Goal: Book appointment/travel/reservation

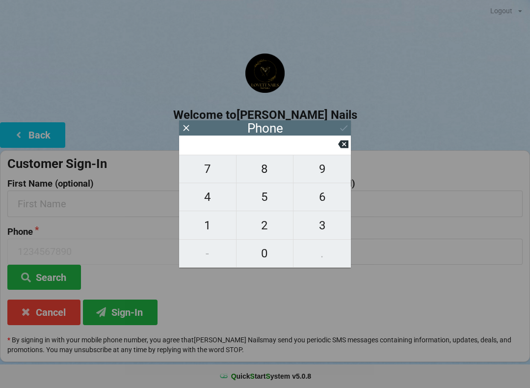
click at [262, 172] on span "8" at bounding box center [264, 168] width 57 height 21
type input "8"
click at [318, 222] on span "3" at bounding box center [321, 225] width 57 height 21
type input "83"
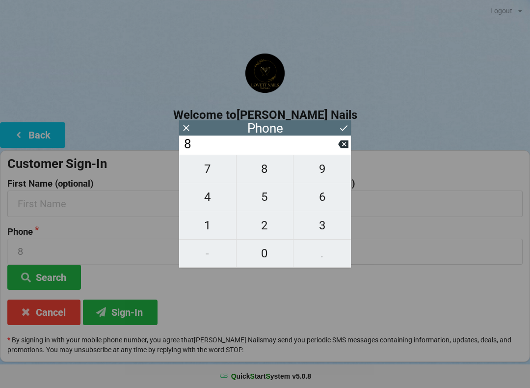
type input "83"
click at [259, 221] on span "2" at bounding box center [264, 225] width 57 height 21
type input "832"
click at [325, 163] on button "9" at bounding box center [321, 169] width 57 height 28
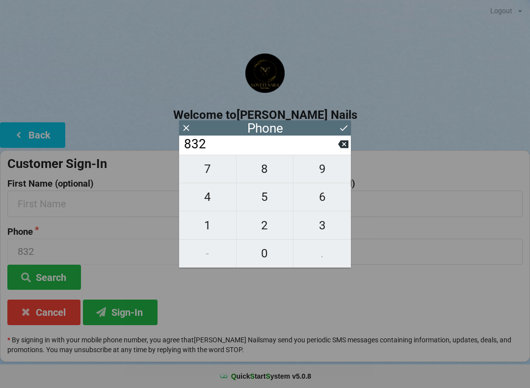
type input "8329"
click at [320, 228] on span "3" at bounding box center [321, 225] width 57 height 21
type input "83293"
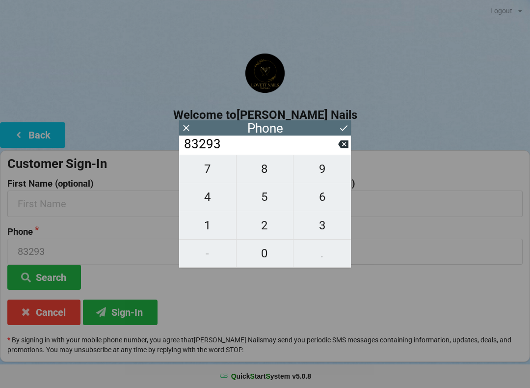
click at [263, 168] on span "8" at bounding box center [264, 168] width 57 height 21
type input "832938"
click at [266, 223] on span "2" at bounding box center [264, 225] width 57 height 21
type input "8329382"
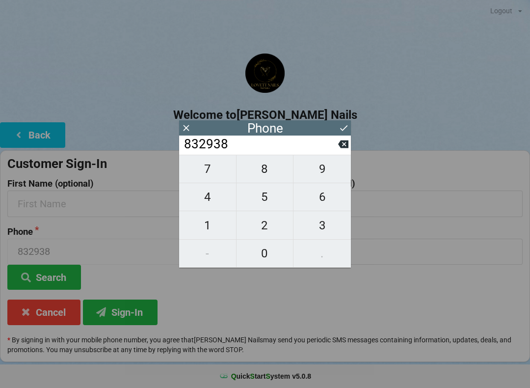
type input "8329382"
click at [319, 230] on span "3" at bounding box center [321, 225] width 57 height 21
type input "83293823"
click at [323, 166] on span "9" at bounding box center [321, 168] width 57 height 21
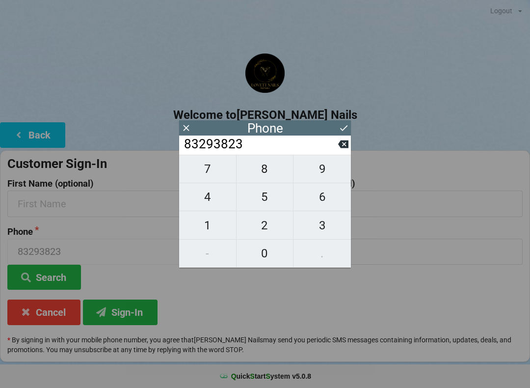
type input "832938239"
click at [206, 228] on span "1" at bounding box center [207, 225] width 57 height 21
type input "8329382391"
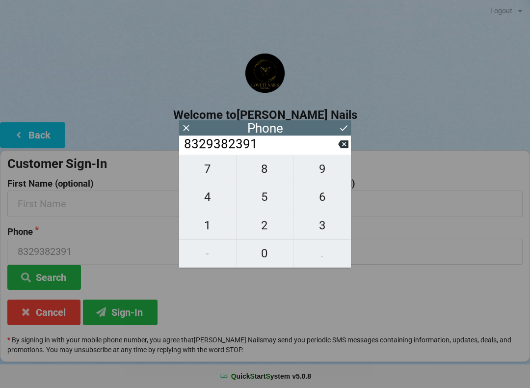
click at [344, 125] on icon at bounding box center [344, 128] width 10 height 10
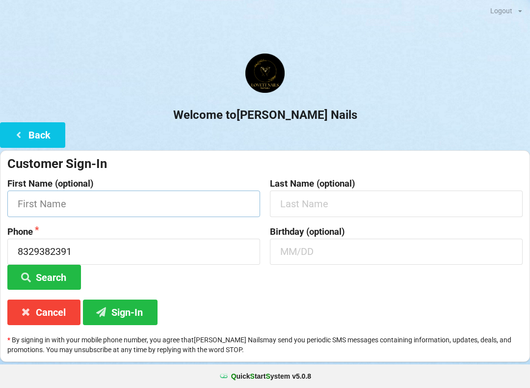
click at [138, 201] on input "text" at bounding box center [133, 203] width 253 height 26
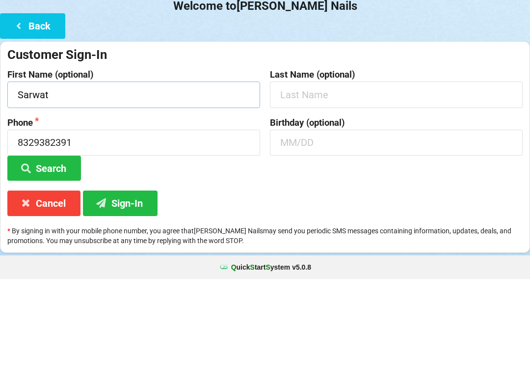
type input "Sarwat"
click at [350, 190] on input "text" at bounding box center [396, 203] width 253 height 26
type input "Fatima"
click at [301, 238] on input "text" at bounding box center [396, 251] width 253 height 26
type input "O"
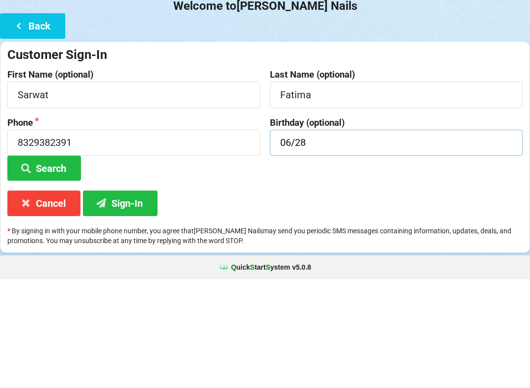
type input "06/28"
click at [121, 299] on button "Sign-In" at bounding box center [120, 311] width 75 height 25
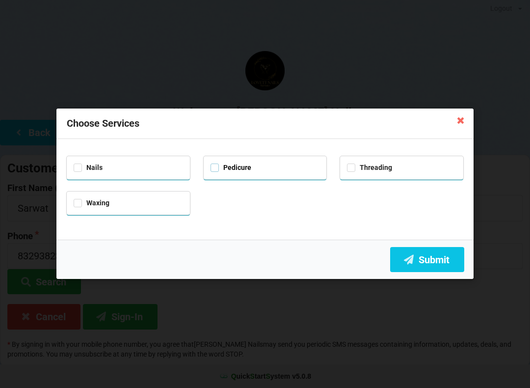
click at [218, 167] on label "Pedicure" at bounding box center [230, 167] width 41 height 8
checkbox input "true"
click at [67, 167] on div "Nails" at bounding box center [128, 167] width 123 height 23
checkbox input "true"
click at [414, 261] on icon at bounding box center [409, 259] width 12 height 8
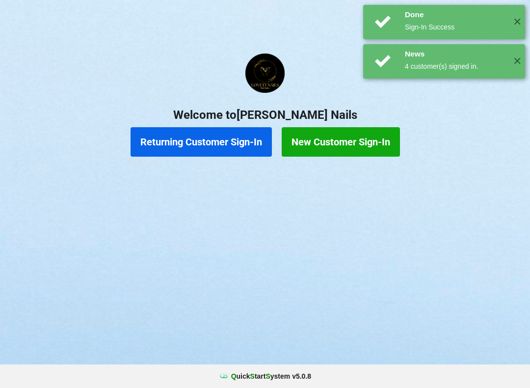
scroll to position [0, 0]
